Goal: Task Accomplishment & Management: Check status

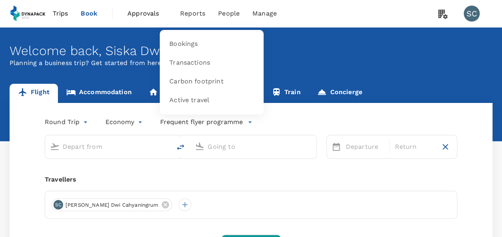
click at [186, 14] on span "Reports" at bounding box center [192, 14] width 25 height 10
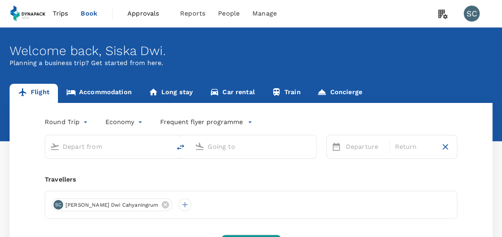
click at [151, 14] on span "Approvals" at bounding box center [147, 14] width 40 height 10
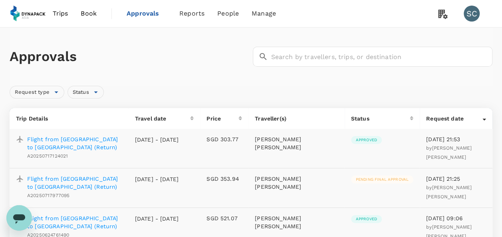
click at [71, 141] on p "Flight from [GEOGRAPHIC_DATA] to [GEOGRAPHIC_DATA] (Return)" at bounding box center [74, 143] width 95 height 16
